Goal: Check status: Check status

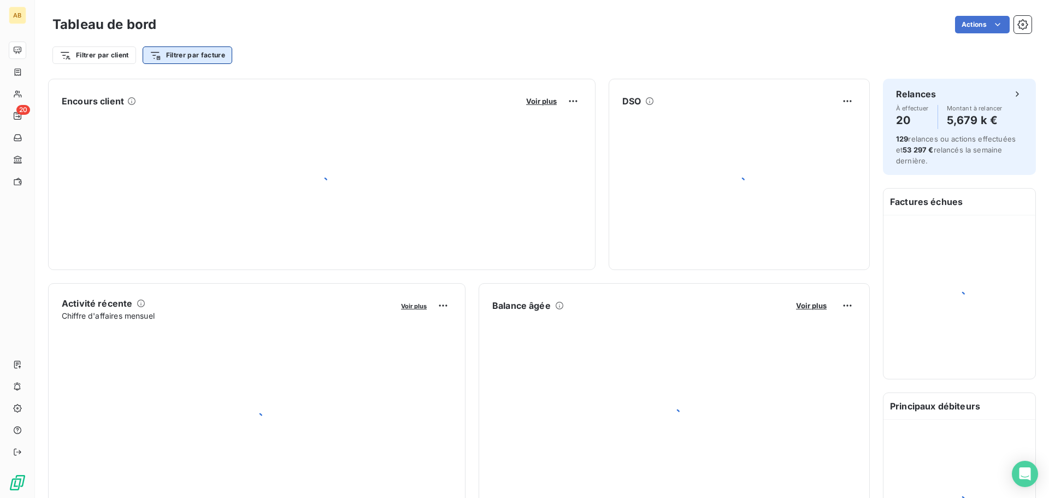
click at [193, 52] on html "AB 20 Tableau de bord Actions Filtrer par client Filtrer par facture Encours cl…" at bounding box center [524, 249] width 1049 height 498
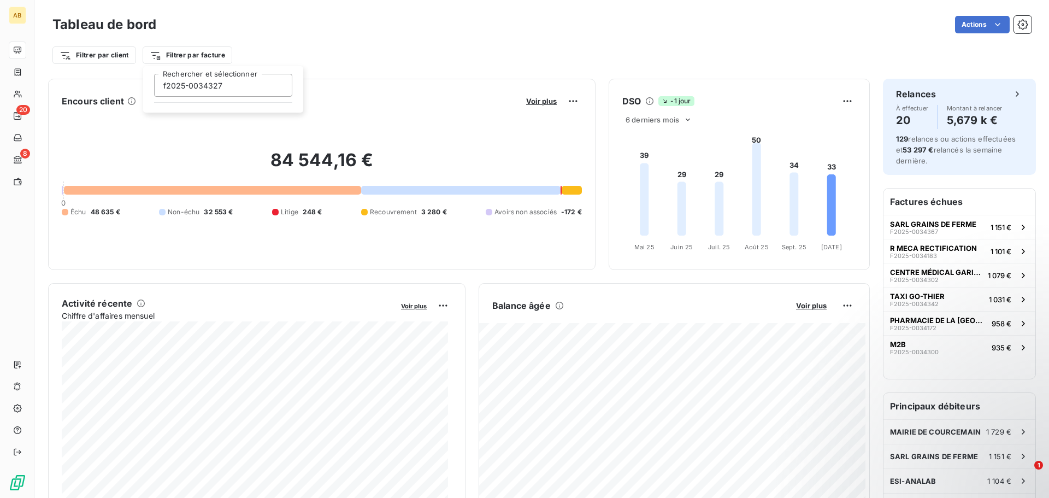
type input "f2025-0034327"
click at [193, 89] on input "f2025-0034327" at bounding box center [223, 85] width 138 height 23
click at [226, 89] on input "f2025-0034327" at bounding box center [223, 85] width 138 height 23
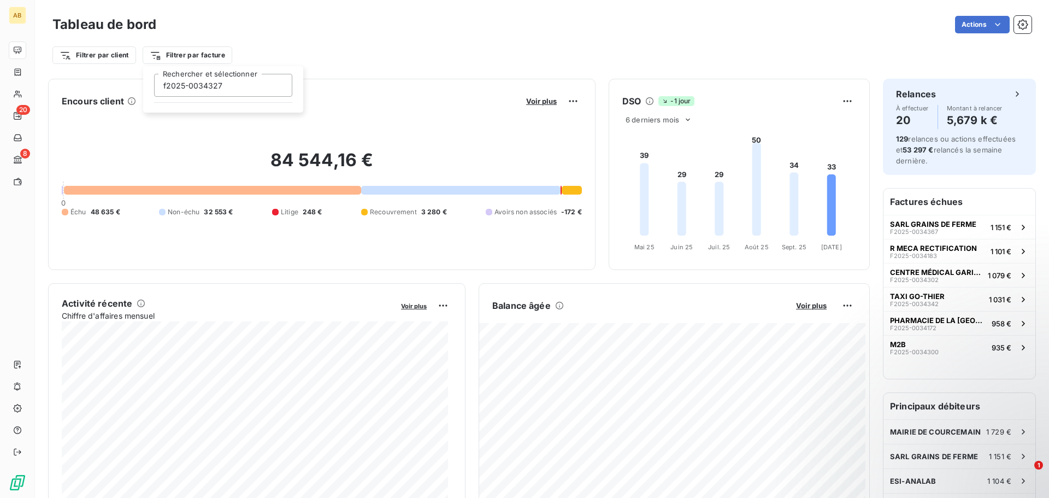
drag, startPoint x: 226, startPoint y: 88, endPoint x: 148, endPoint y: 89, distance: 78.1
click at [148, 89] on div "f2025-0034327 Rechercher et sélectionner" at bounding box center [223, 85] width 151 height 23
click at [97, 56] on html "AB 20 8 Tableau de bord Actions Filtrer par client Filtrer par facture f2025-00…" at bounding box center [524, 249] width 1049 height 498
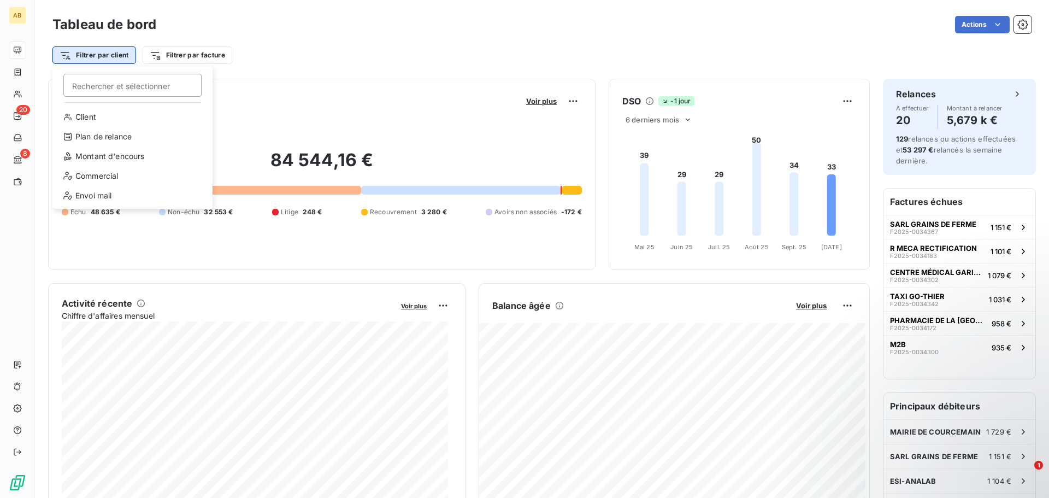
click at [95, 56] on html "AB 20 8 Tableau de bord Actions Filtrer par client Rechercher et sélectionner C…" at bounding box center [524, 249] width 1049 height 498
click at [90, 118] on div "Client" at bounding box center [132, 116] width 151 height 17
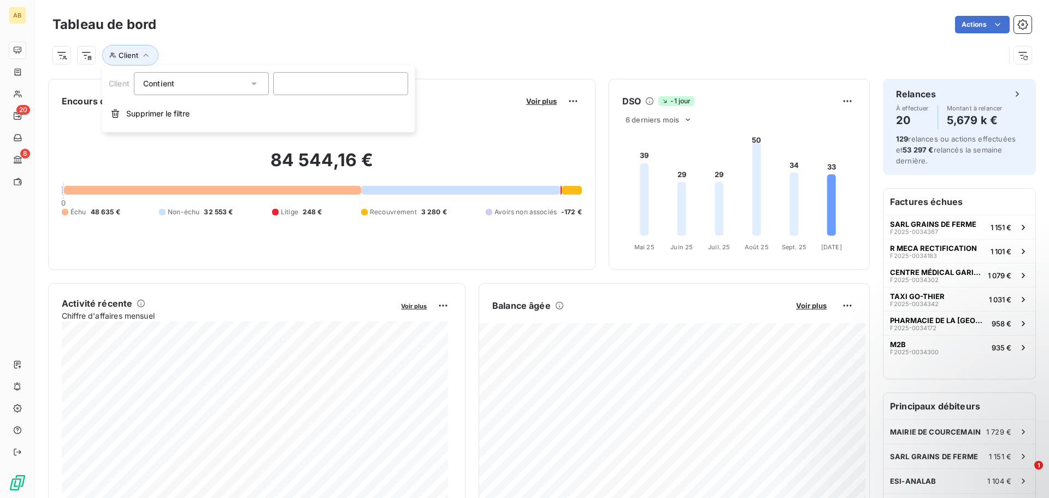
drag, startPoint x: 227, startPoint y: 79, endPoint x: 208, endPoint y: 78, distance: 19.1
click at [225, 79] on div "Contient like" at bounding box center [195, 83] width 105 height 15
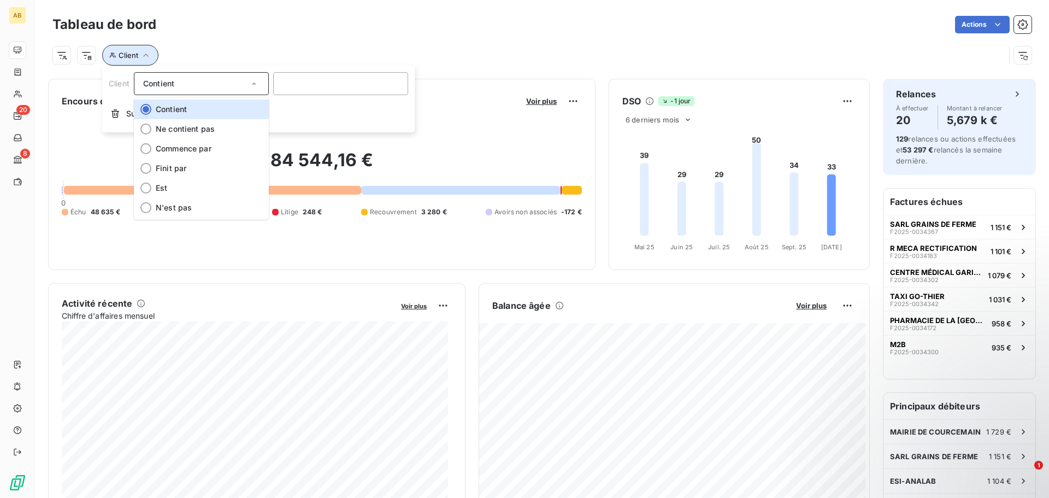
click at [141, 62] on button "Client" at bounding box center [130, 55] width 56 height 21
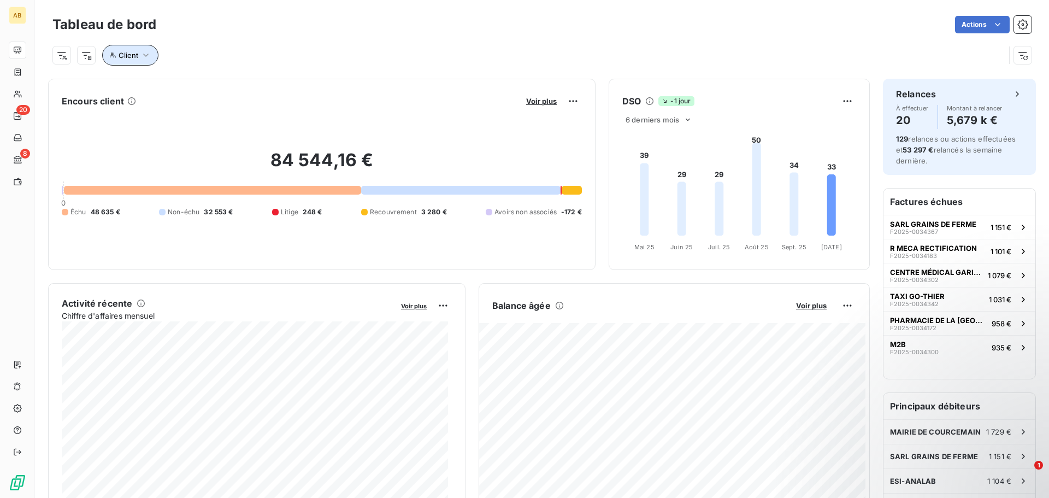
click at [141, 54] on icon "button" at bounding box center [145, 55] width 11 height 11
click at [158, 82] on span "Contient" at bounding box center [158, 83] width 31 height 9
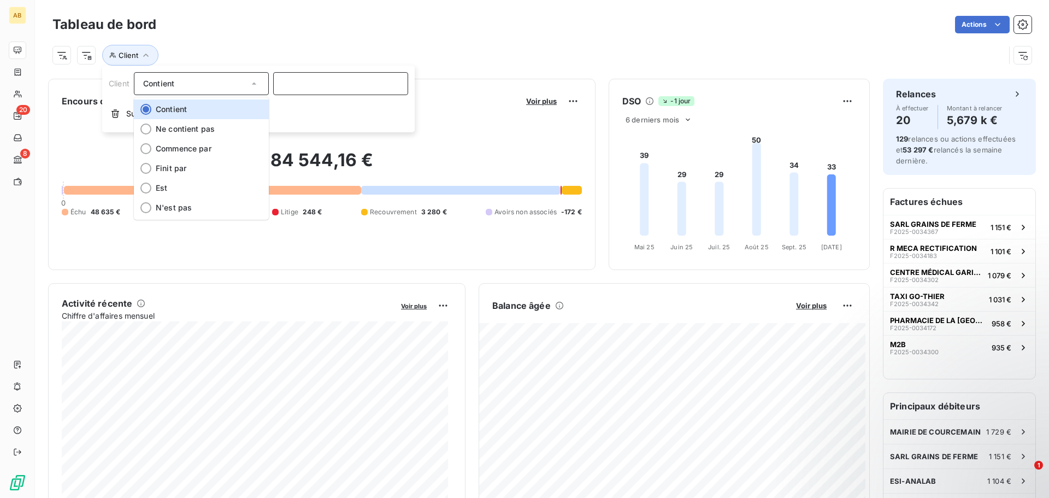
click at [312, 82] on input at bounding box center [340, 83] width 135 height 23
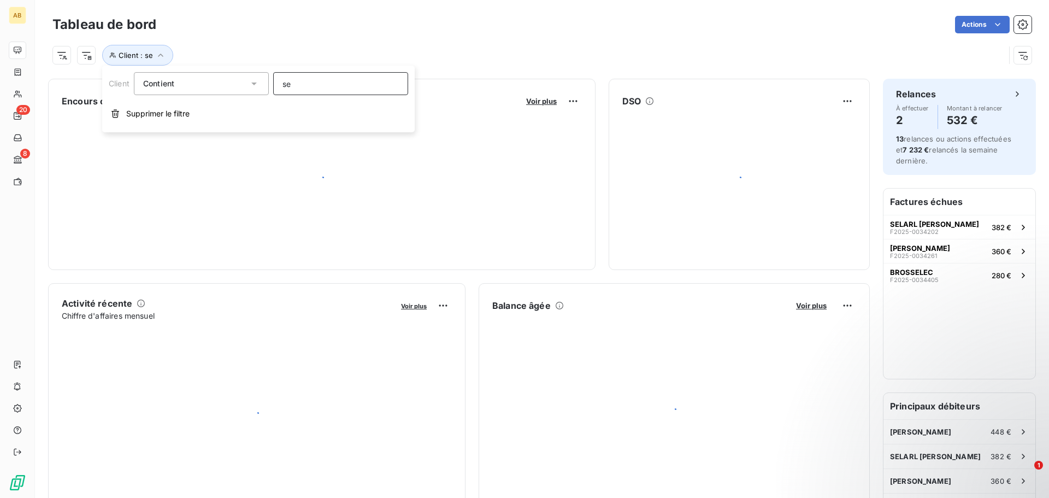
type input "s"
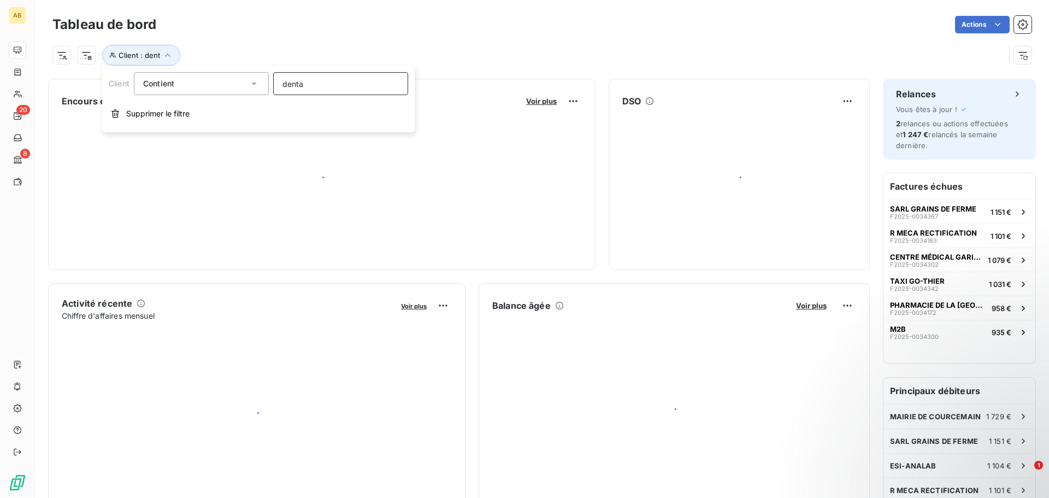
type input "dental"
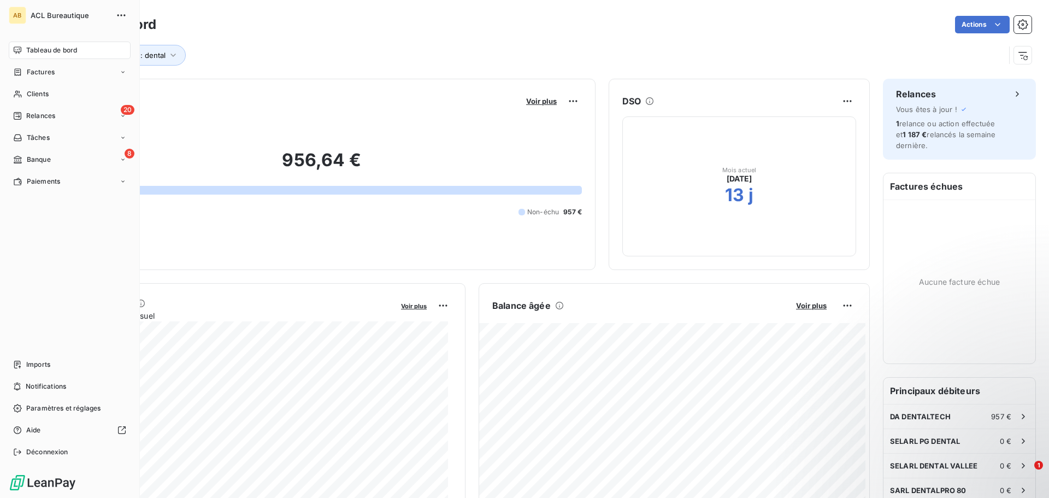
click at [46, 51] on span "Tableau de bord" at bounding box center [51, 50] width 51 height 10
